Goal: Navigation & Orientation: Go to known website

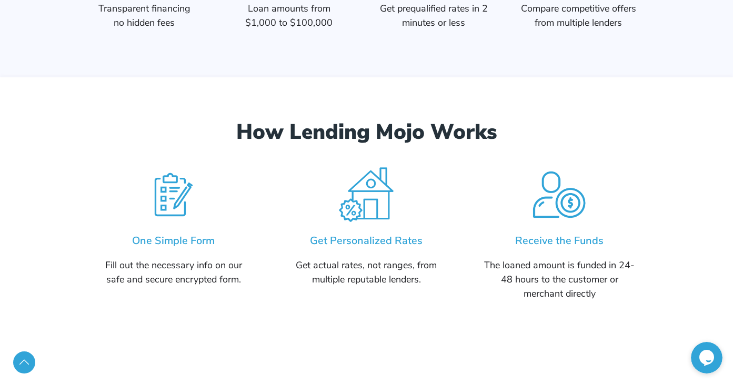
scroll to position [1052, 0]
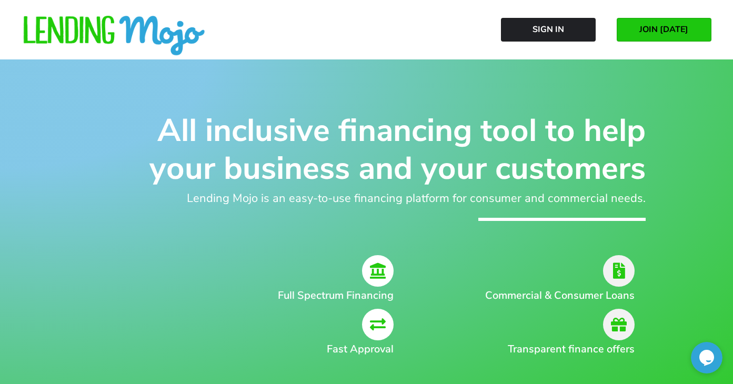
click at [142, 29] on img at bounding box center [114, 36] width 184 height 41
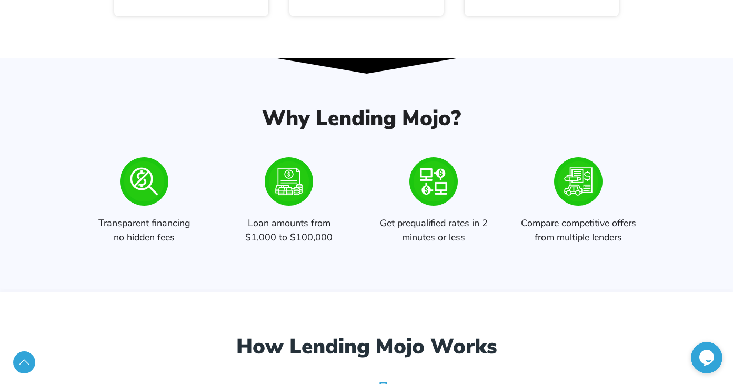
scroll to position [841, 0]
